Goal: Task Accomplishment & Management: Manage account settings

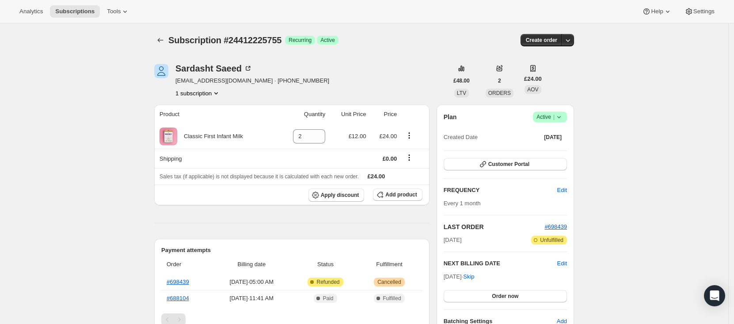
click at [563, 119] on icon at bounding box center [558, 117] width 9 height 9
click at [556, 153] on span "Cancel subscription" at bounding box center [549, 149] width 50 height 9
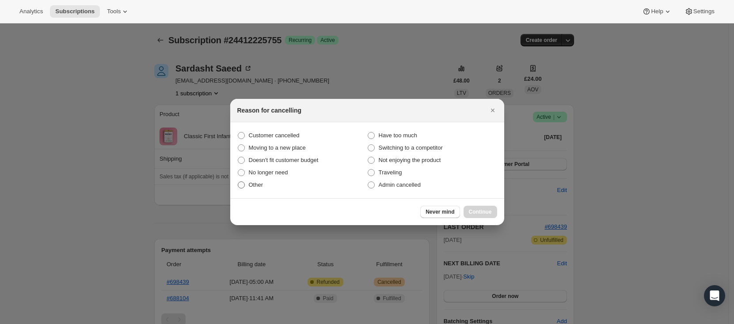
click at [238, 190] on label "Other" at bounding box center [302, 185] width 130 height 12
click at [238, 182] on input "Other" at bounding box center [238, 182] width 0 height 0
radio input "true"
click at [476, 208] on button "Continue" at bounding box center [480, 212] width 34 height 12
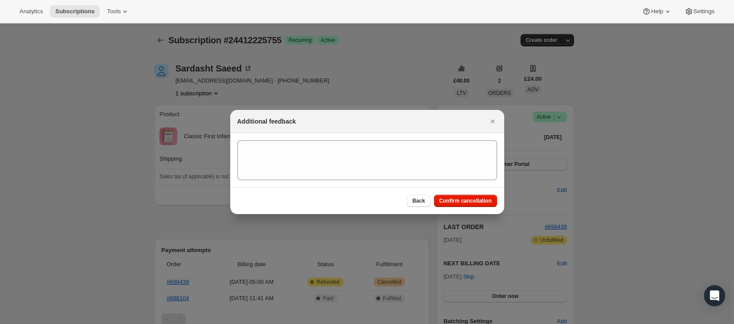
drag, startPoint x: 477, startPoint y: 204, endPoint x: 257, endPoint y: 116, distance: 236.4
click at [477, 204] on span "Confirm cancellation" at bounding box center [465, 200] width 53 height 7
